Goal: Book appointment/travel/reservation

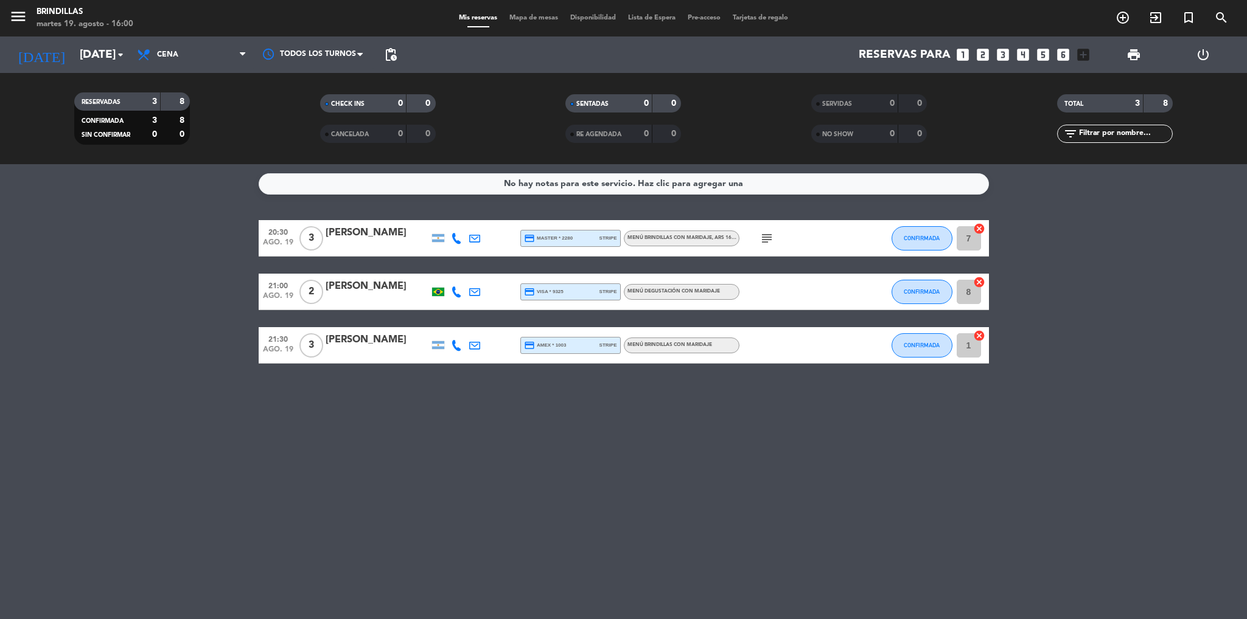
click at [765, 241] on icon "subject" at bounding box center [766, 238] width 15 height 15
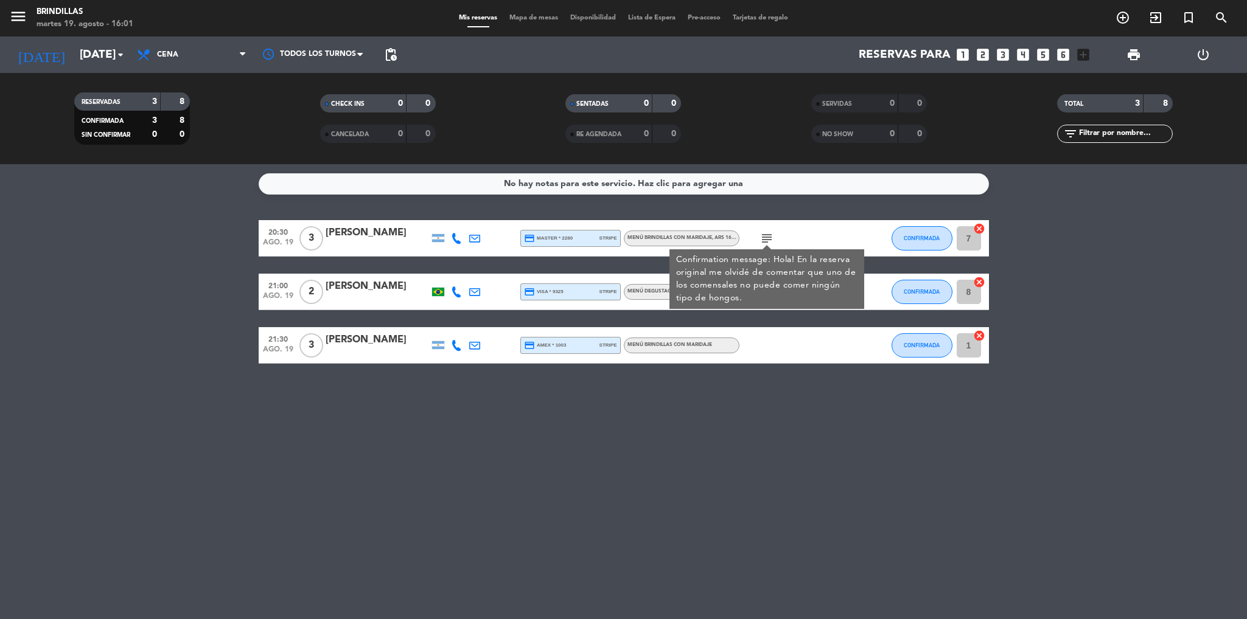
click at [765, 241] on icon "subject" at bounding box center [766, 238] width 15 height 15
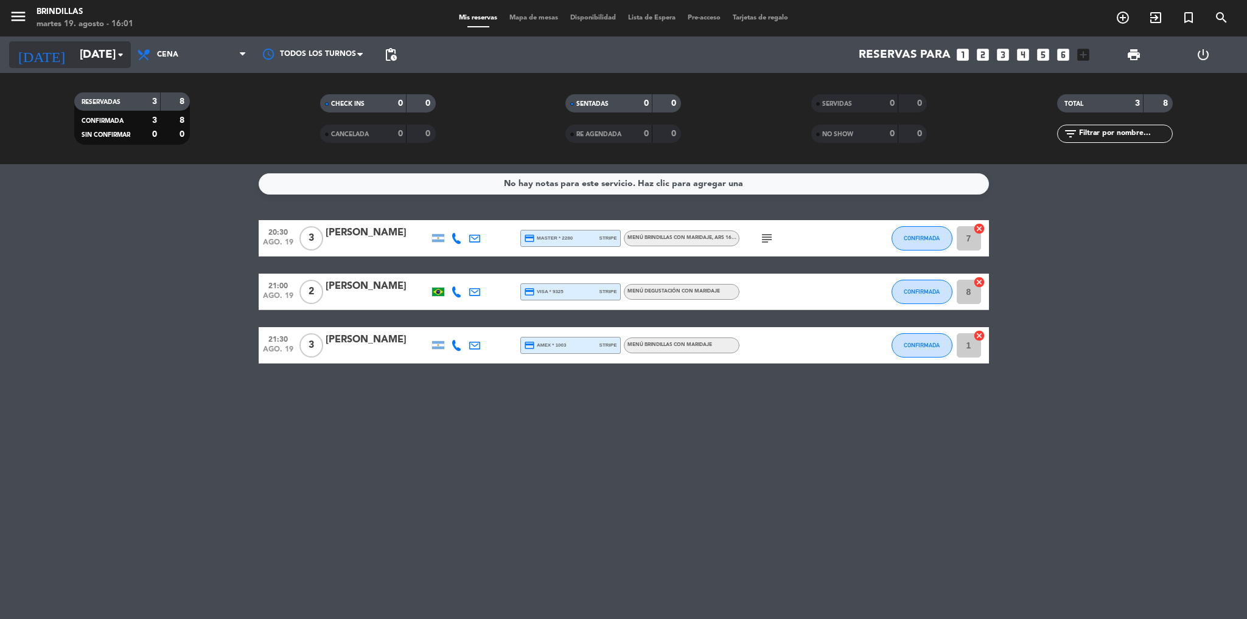
click at [102, 62] on input "[DATE]" at bounding box center [147, 55] width 147 height 26
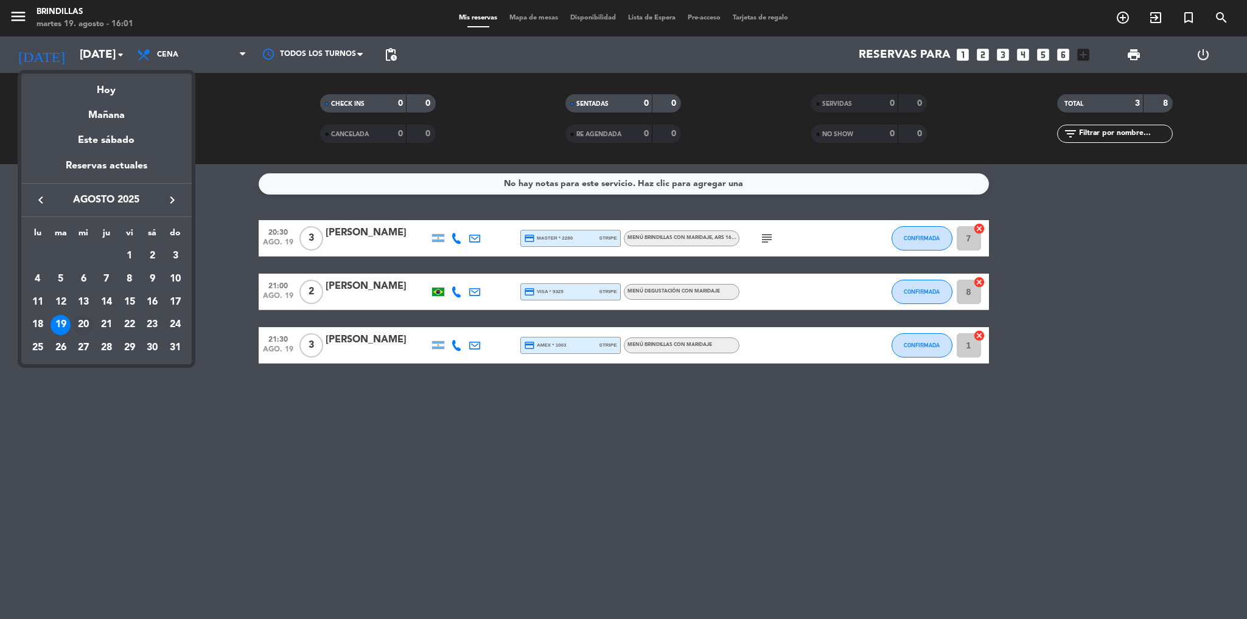
click at [85, 321] on div "20" at bounding box center [83, 325] width 21 height 21
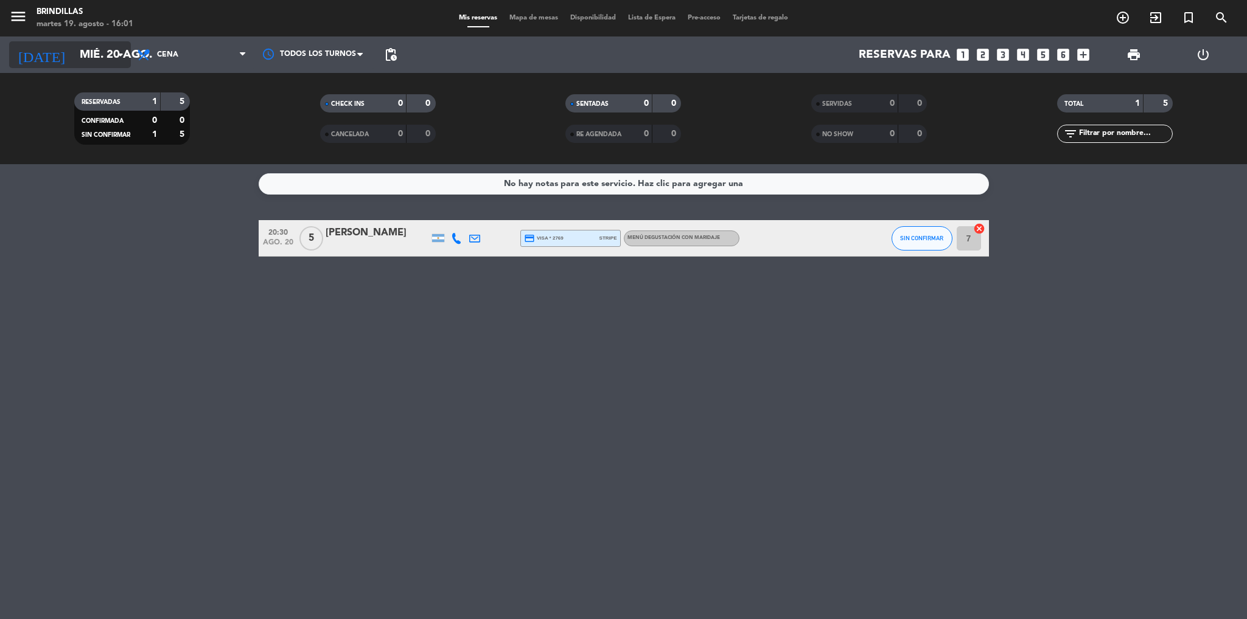
click at [74, 47] on input "mié. 20 ago." at bounding box center [147, 55] width 147 height 26
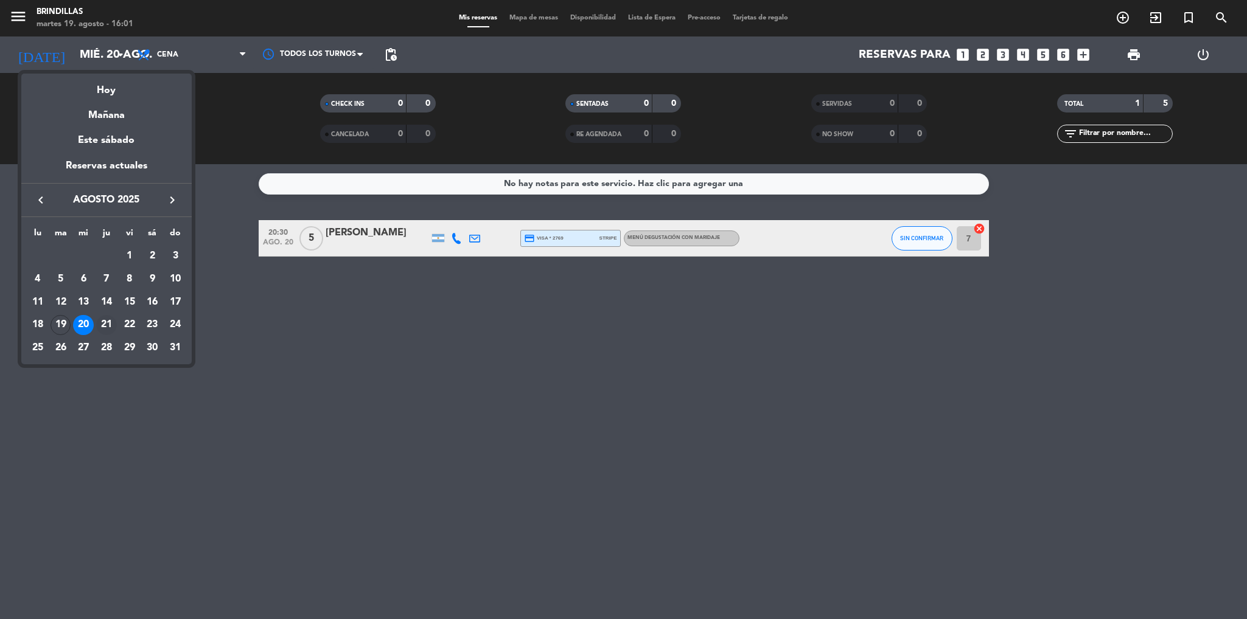
click at [103, 327] on div "21" at bounding box center [106, 325] width 21 height 21
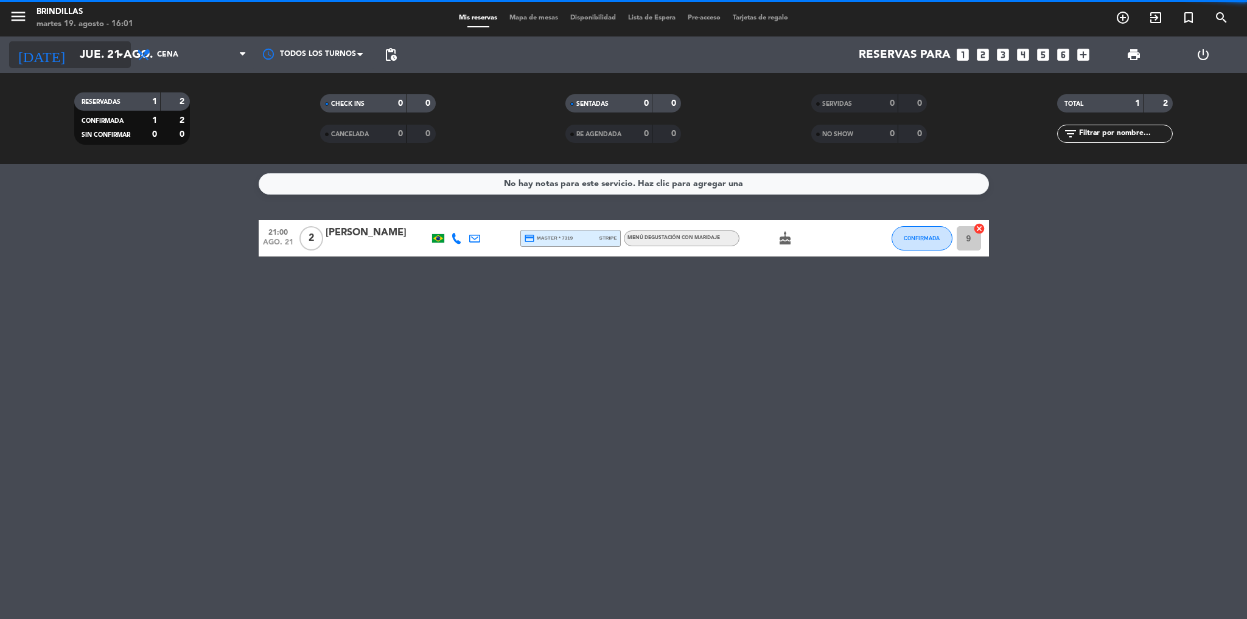
click at [74, 44] on input "jue. 21 ago." at bounding box center [147, 55] width 147 height 26
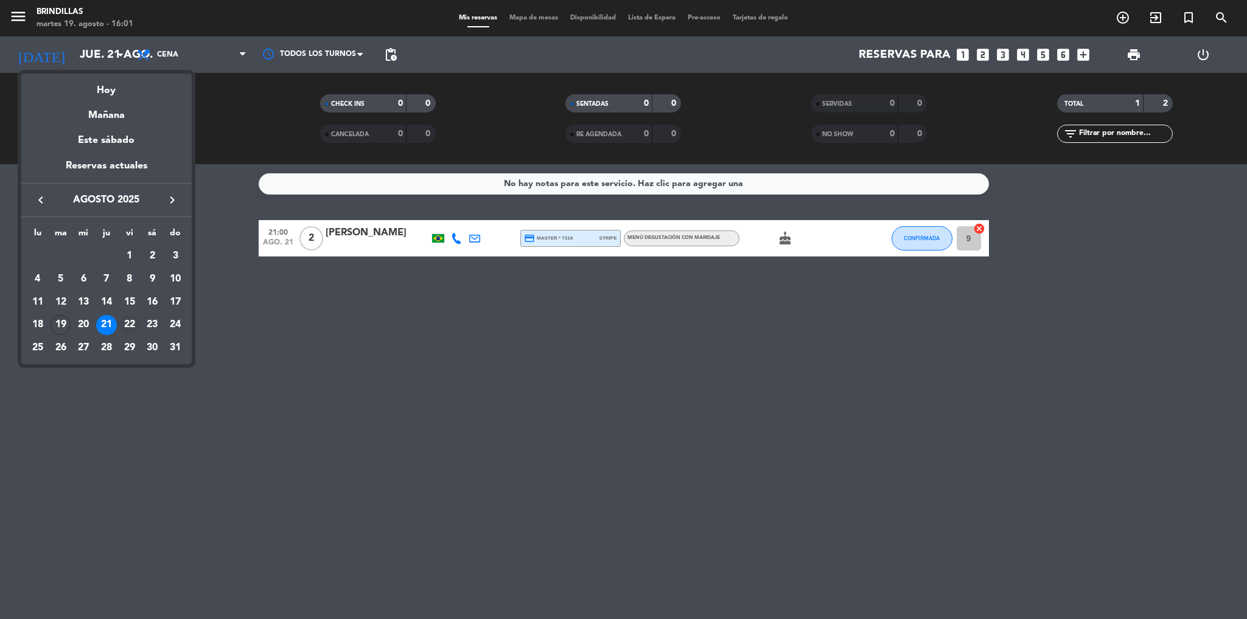
click at [126, 319] on div "22" at bounding box center [129, 325] width 21 height 21
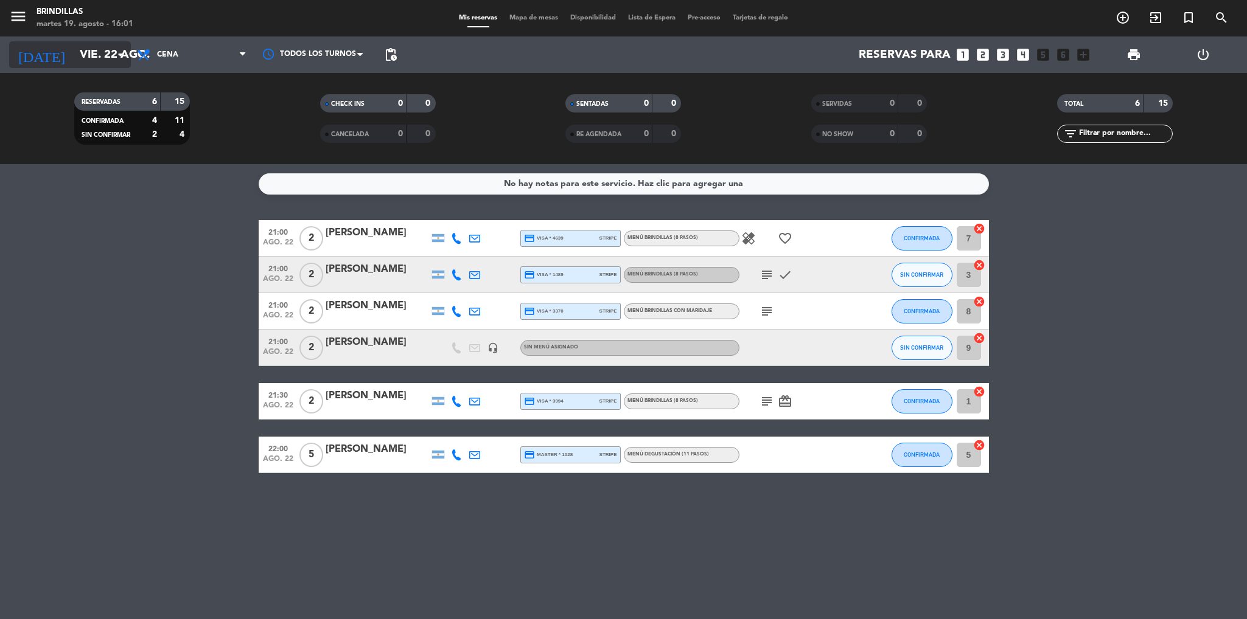
click at [78, 59] on input "vie. 22 ago." at bounding box center [147, 55] width 147 height 26
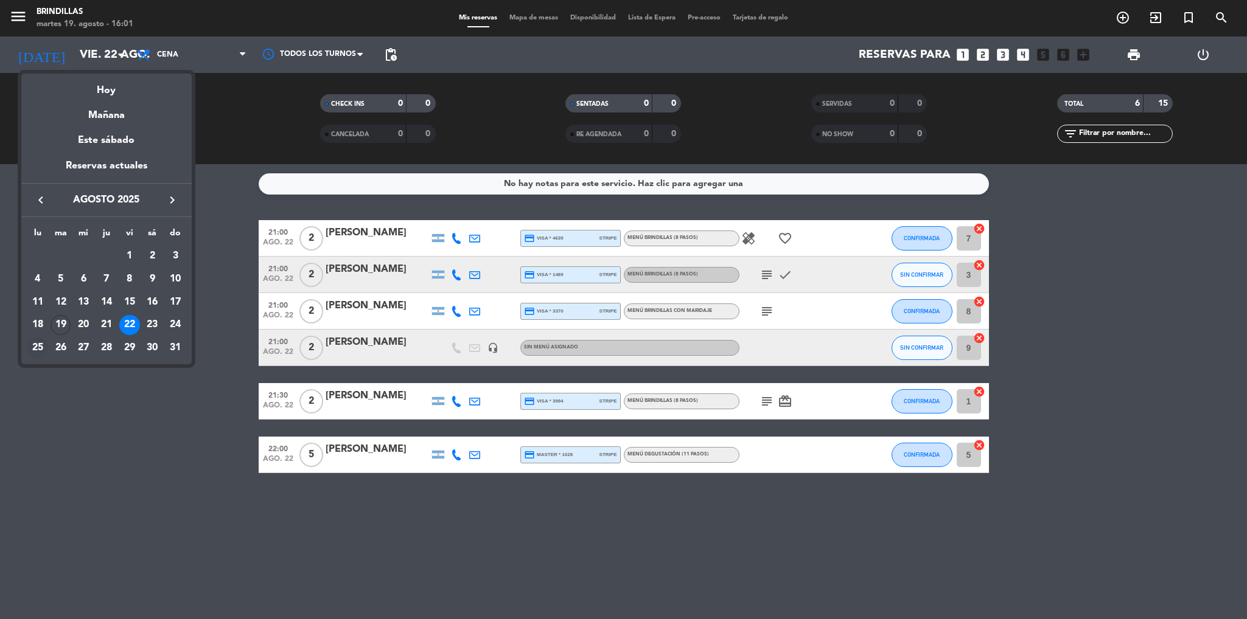
click at [39, 349] on div "25" at bounding box center [37, 348] width 21 height 21
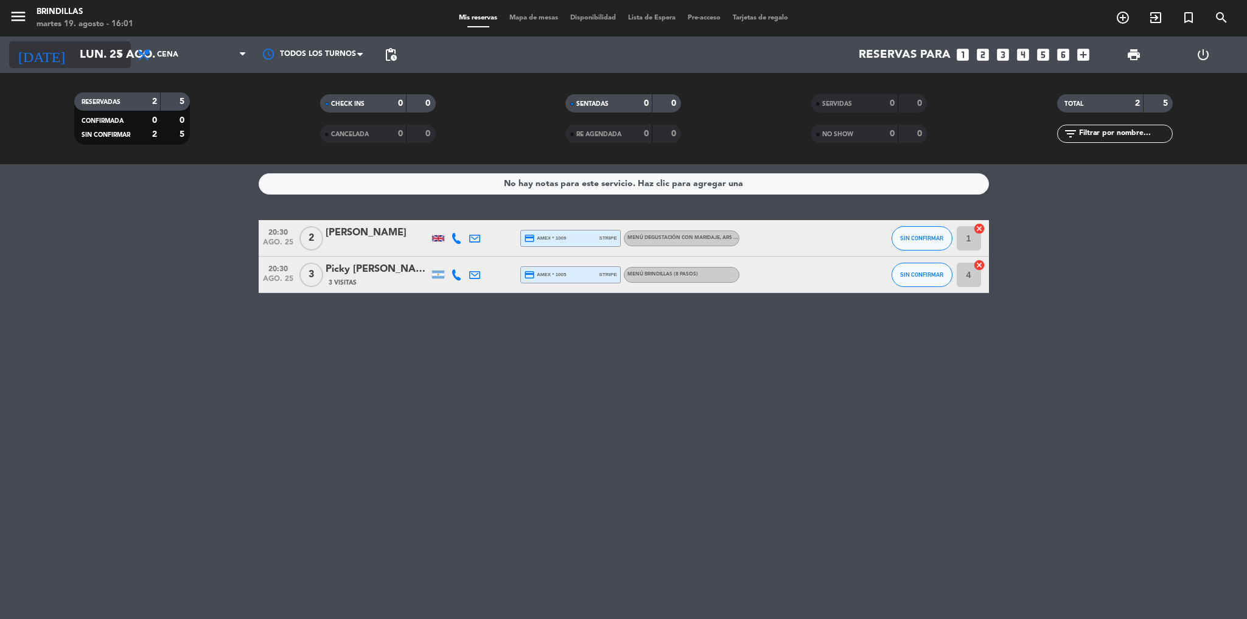
click at [92, 47] on input "lun. 25 ago." at bounding box center [147, 55] width 147 height 26
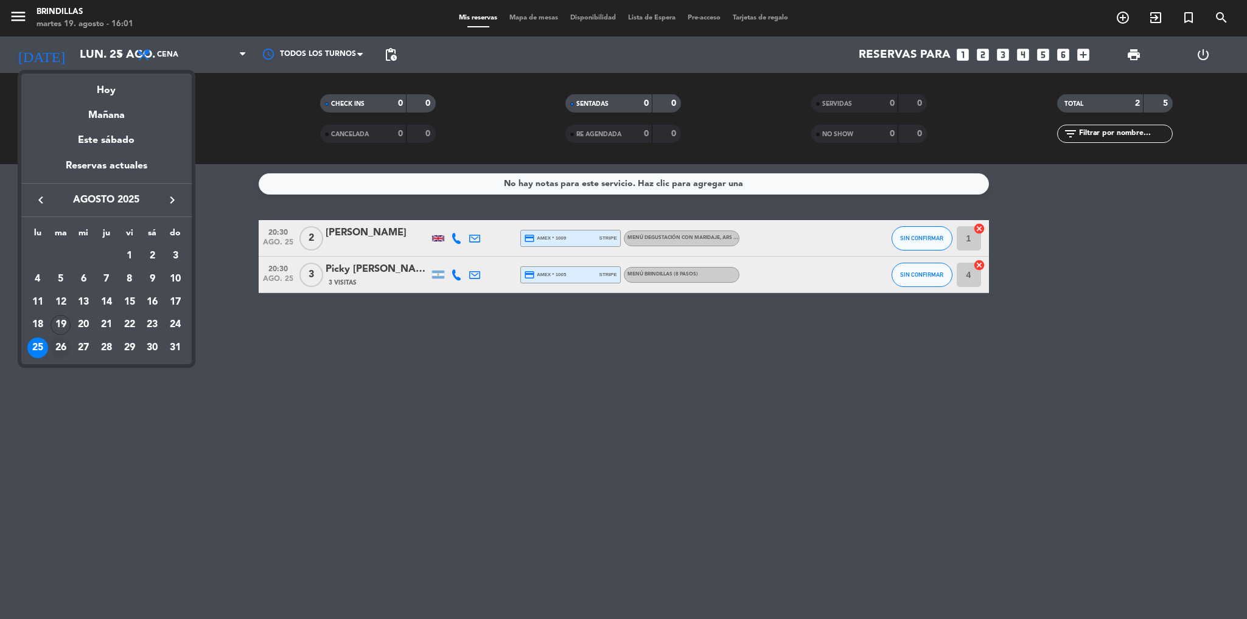
click at [57, 351] on div "26" at bounding box center [60, 348] width 21 height 21
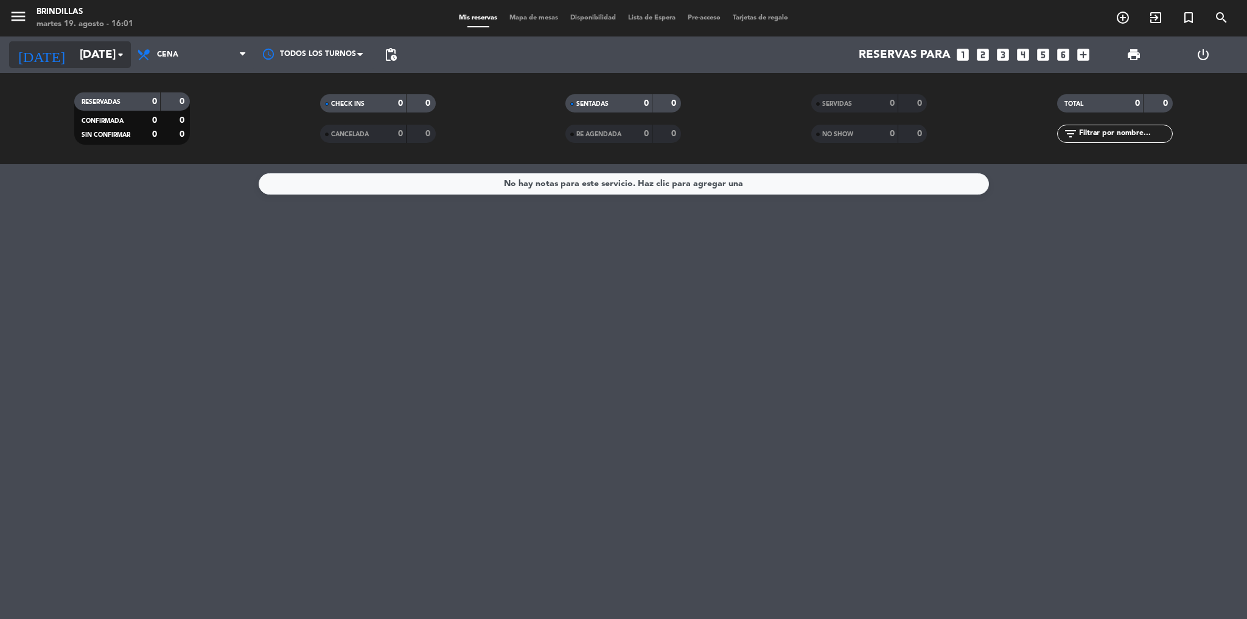
click at [104, 57] on input "[DATE]" at bounding box center [147, 55] width 147 height 26
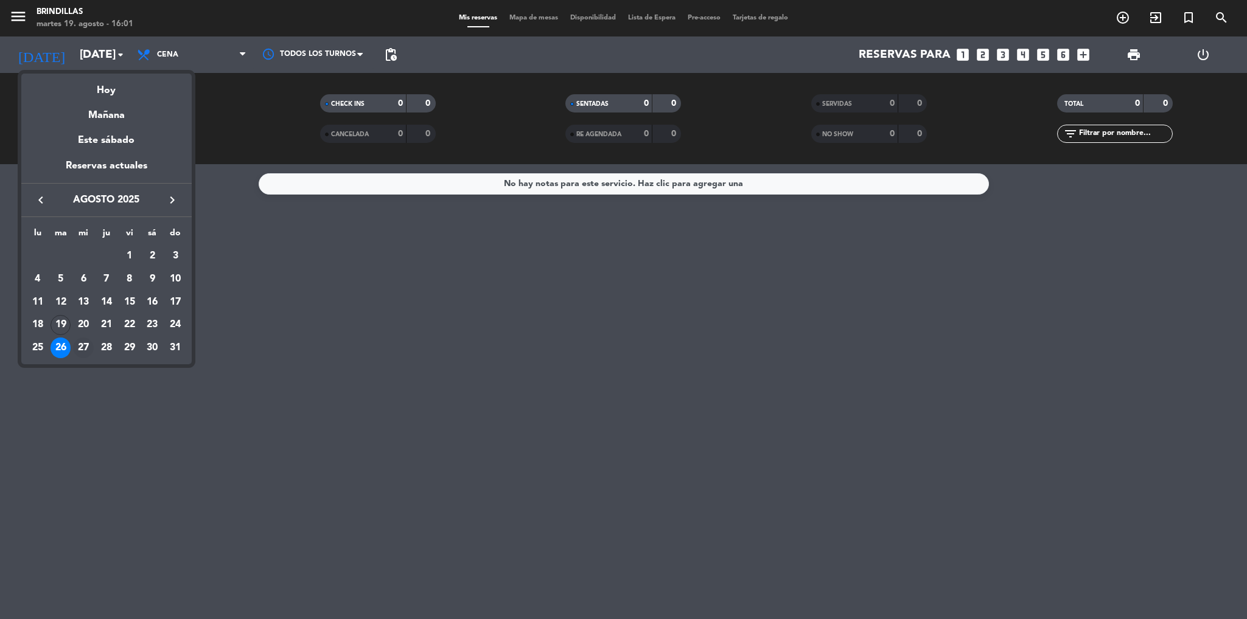
click at [89, 346] on div "27" at bounding box center [83, 348] width 21 height 21
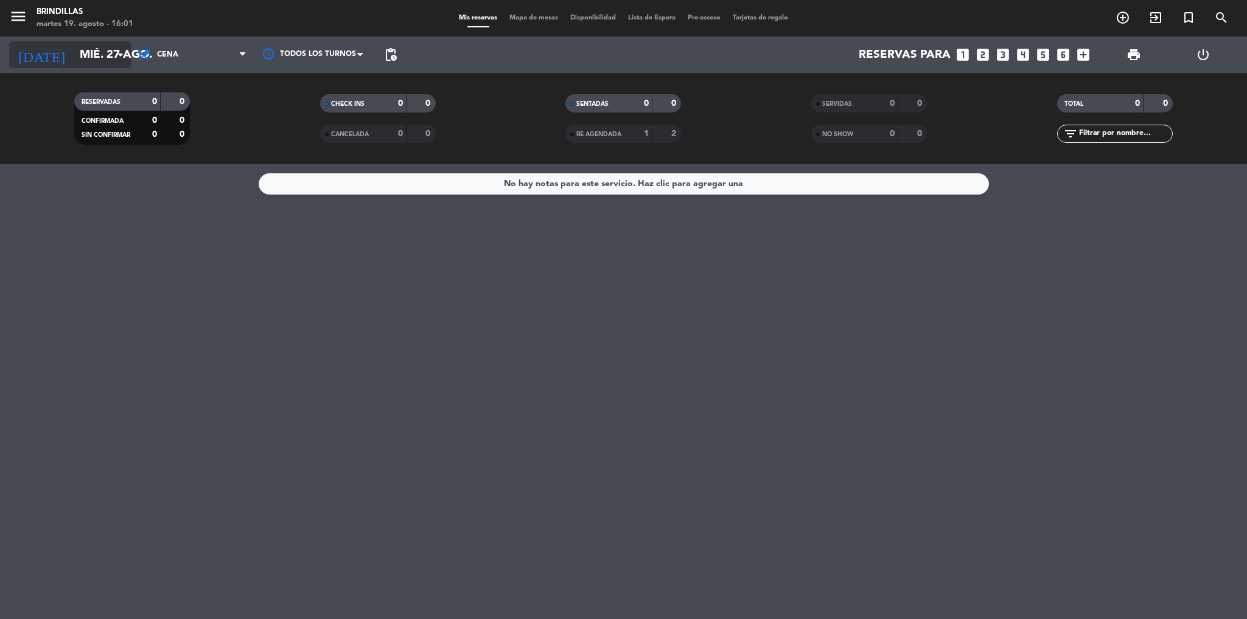
click at [99, 53] on input "mié. 27 ago." at bounding box center [147, 55] width 147 height 26
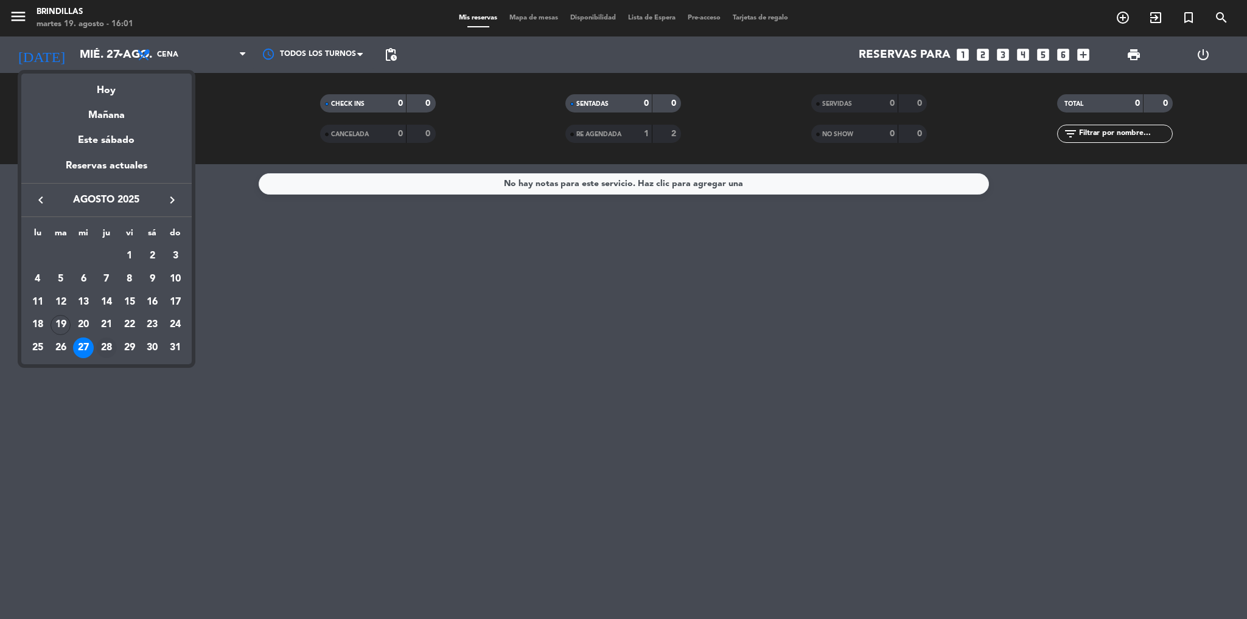
click at [104, 349] on div "28" at bounding box center [106, 348] width 21 height 21
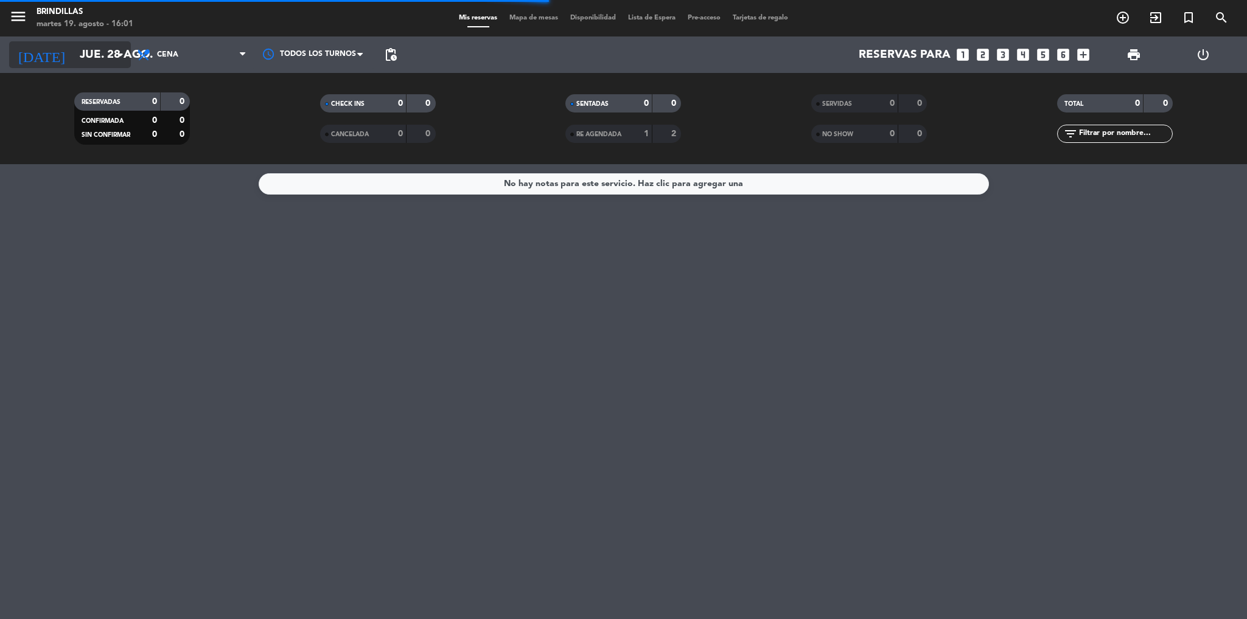
click at [104, 55] on input "jue. 28 ago." at bounding box center [147, 55] width 147 height 26
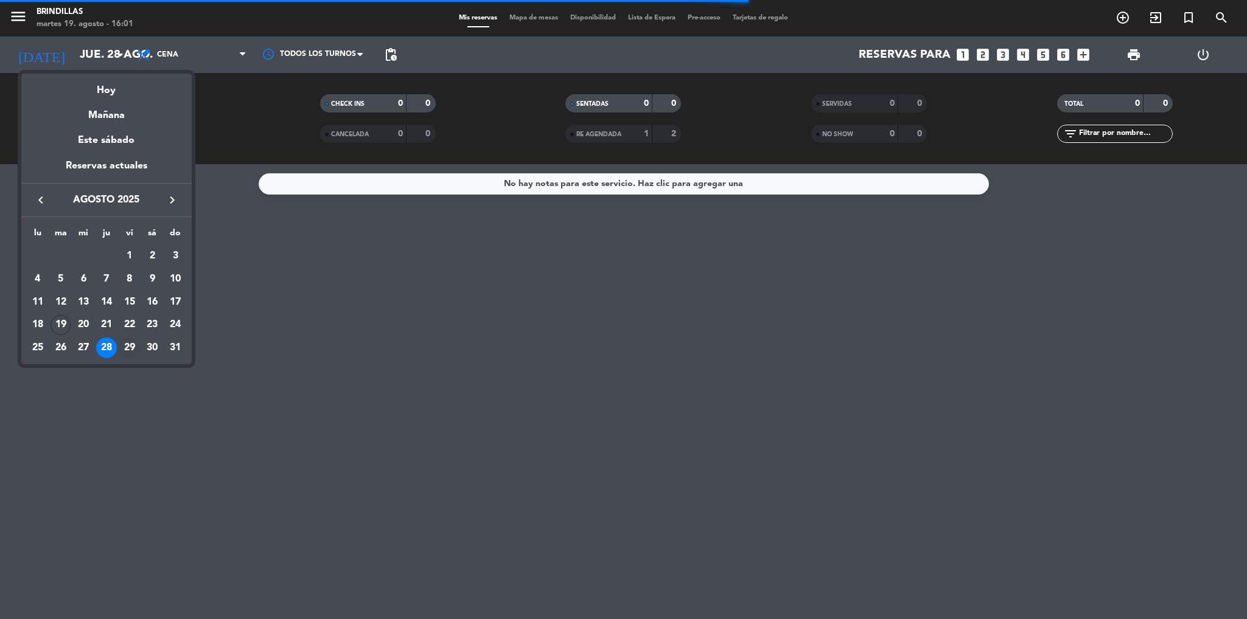
click at [128, 349] on div "29" at bounding box center [129, 348] width 21 height 21
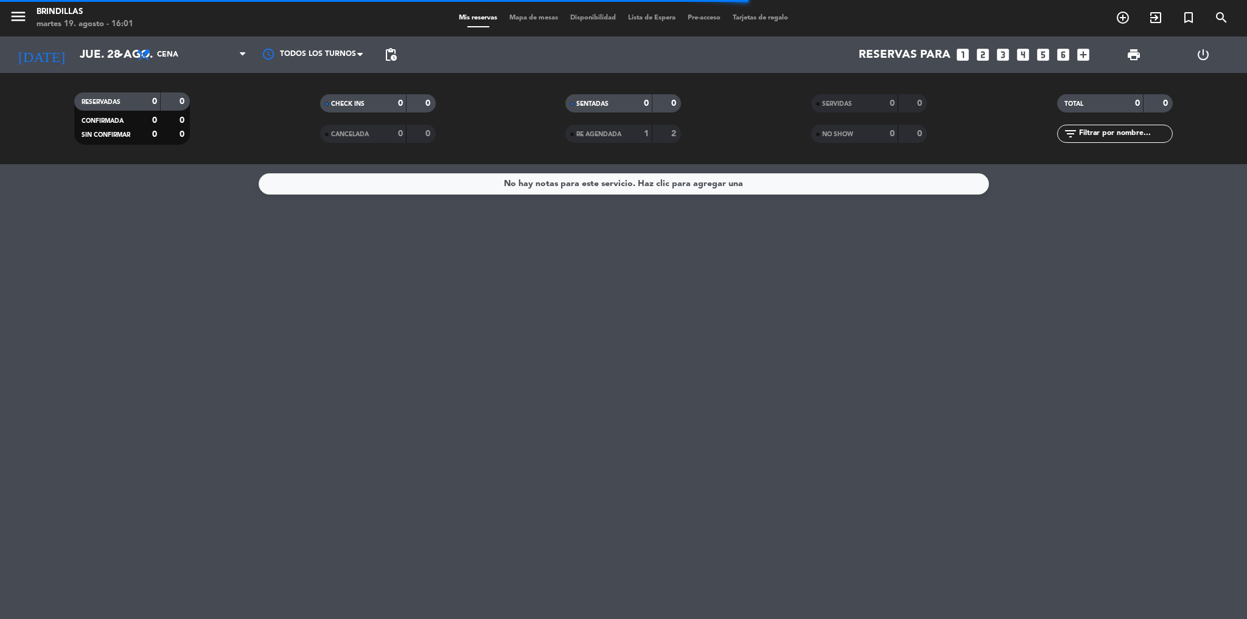
type input "vie. 29 ago."
click at [104, 55] on input "vie. 29 ago." at bounding box center [147, 55] width 147 height 26
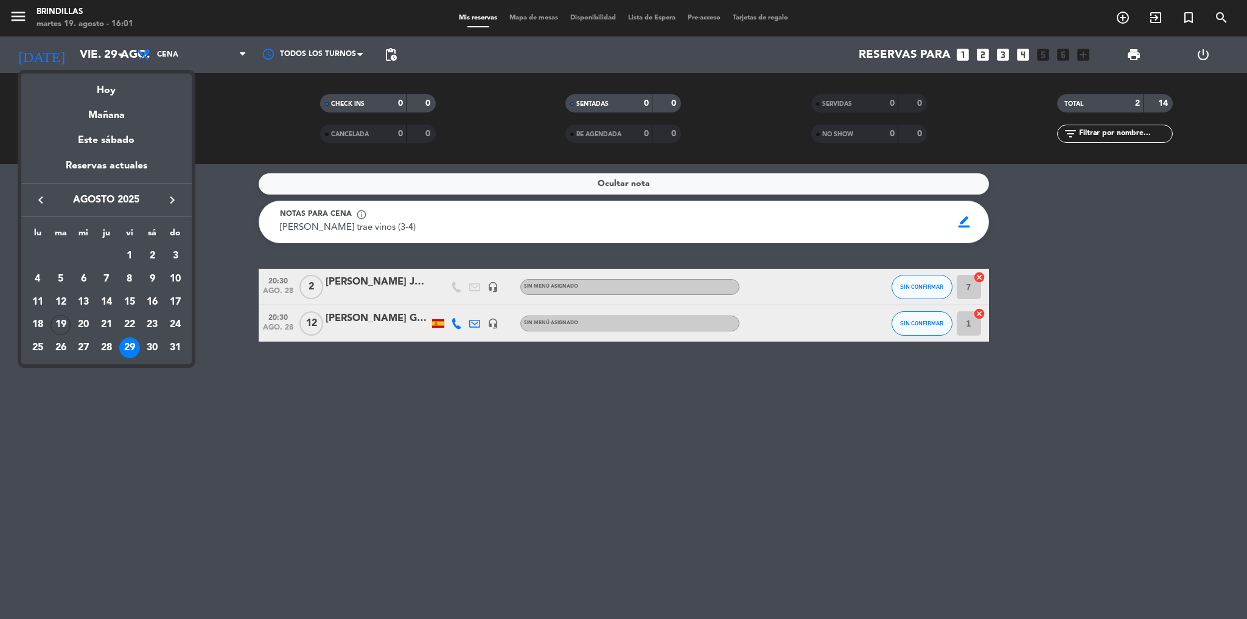
click at [366, 369] on div at bounding box center [623, 309] width 1247 height 619
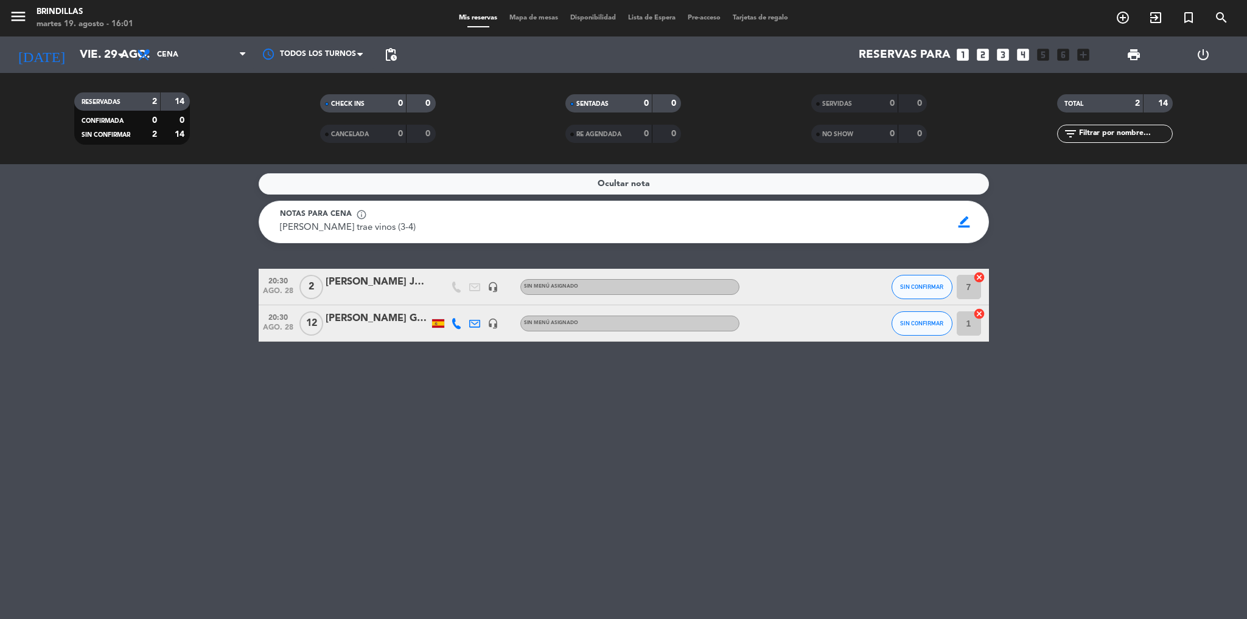
click at [373, 318] on div "[PERSON_NAME] GRUPO DESIGNER TRIPS ARGENTINA & [PERSON_NAME]" at bounding box center [376, 319] width 103 height 16
